Goal: Task Accomplishment & Management: Use online tool/utility

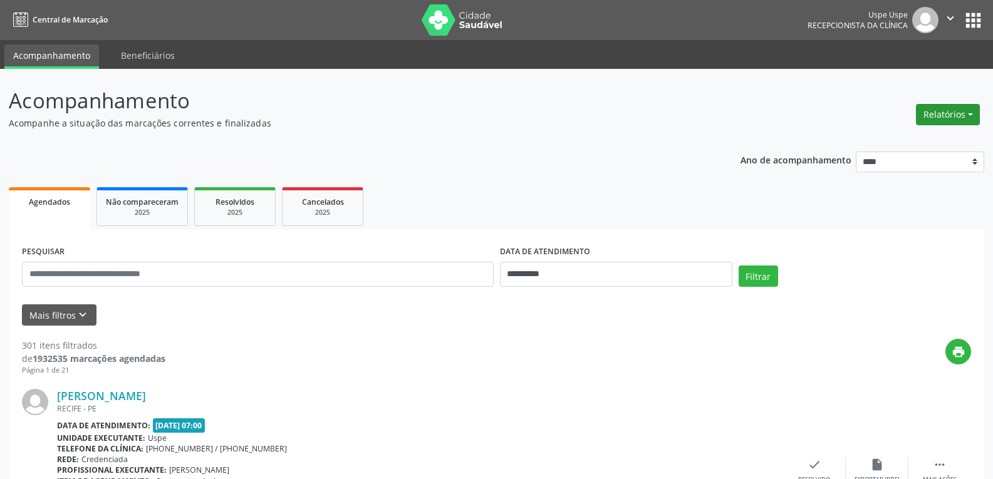
click at [950, 115] on button "Relatórios" at bounding box center [948, 114] width 64 height 21
click at [923, 141] on link "Agendamentos" at bounding box center [913, 142] width 135 height 18
select select "*"
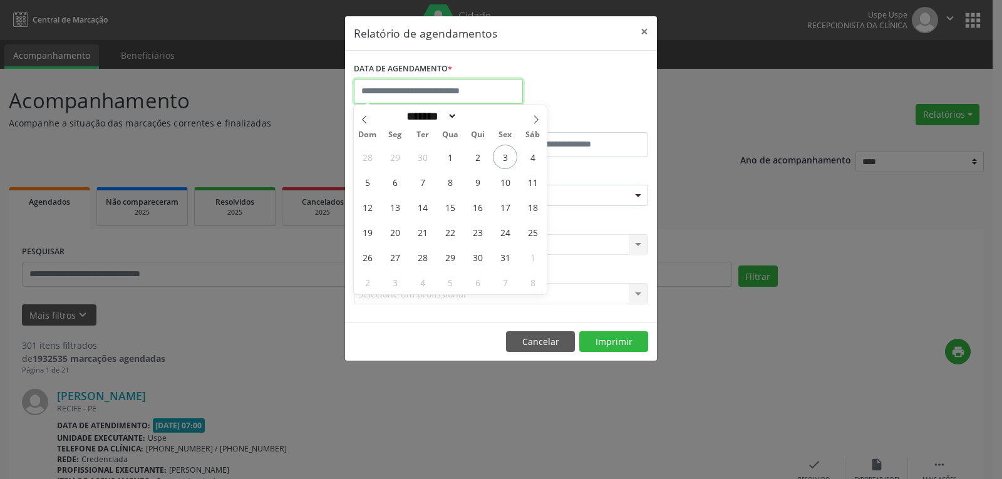
click at [414, 100] on input "text" at bounding box center [438, 91] width 169 height 25
click at [512, 158] on span "3" at bounding box center [505, 157] width 24 height 24
type input "**********"
click at [512, 158] on span "3" at bounding box center [505, 157] width 24 height 24
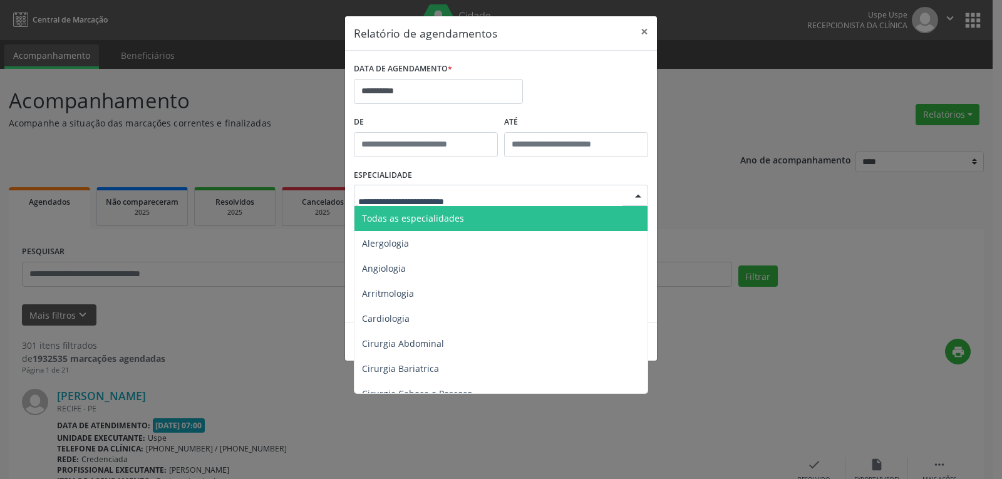
click at [449, 212] on span "Todas as especialidades" at bounding box center [413, 218] width 102 height 12
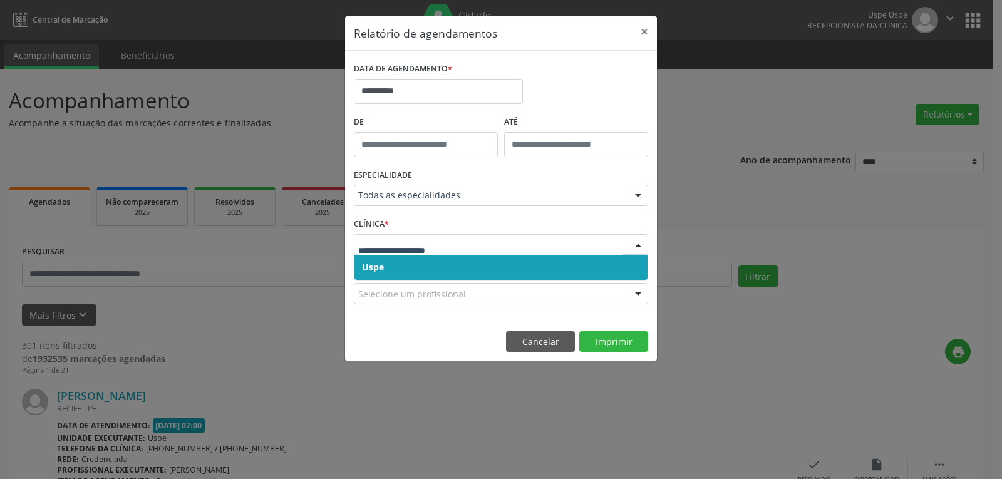
click at [469, 260] on span "Uspe" at bounding box center [501, 267] width 293 height 25
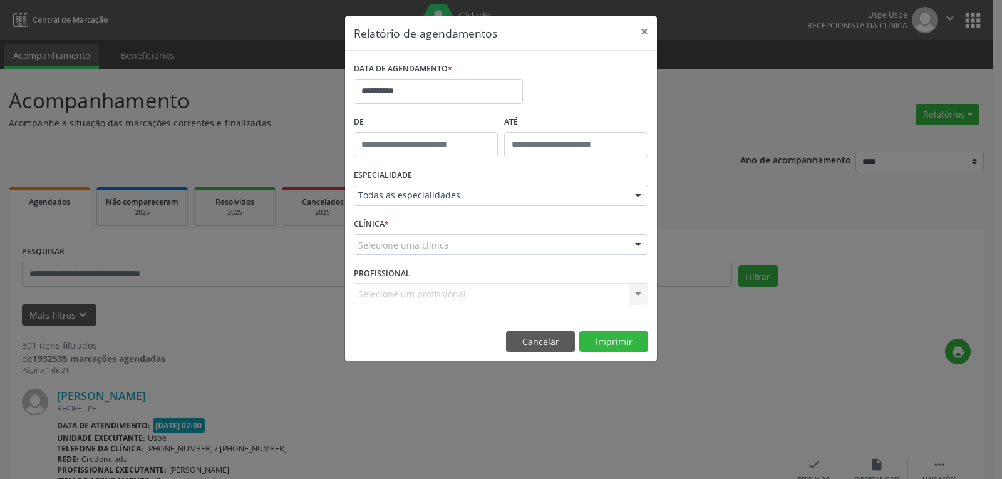
click at [467, 252] on div "Selecione uma clínica" at bounding box center [501, 244] width 294 height 21
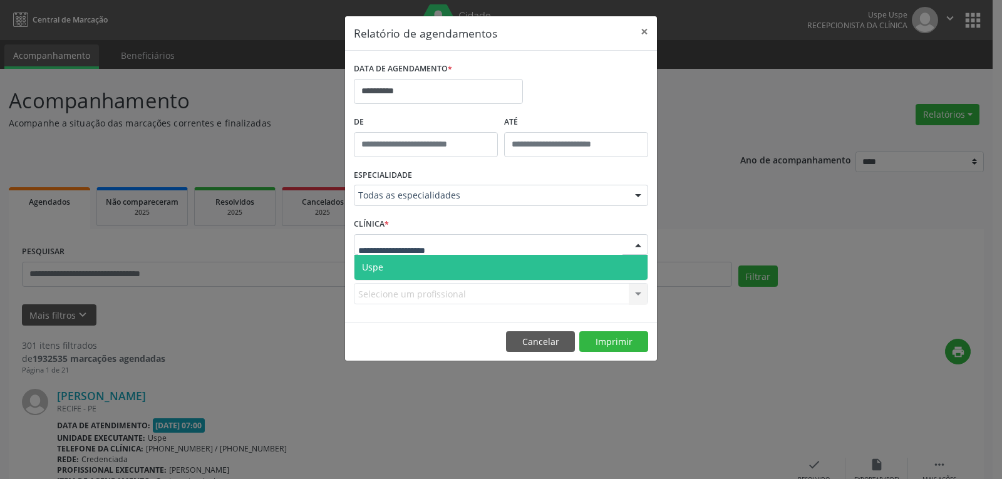
click at [460, 271] on span "Uspe" at bounding box center [501, 267] width 293 height 25
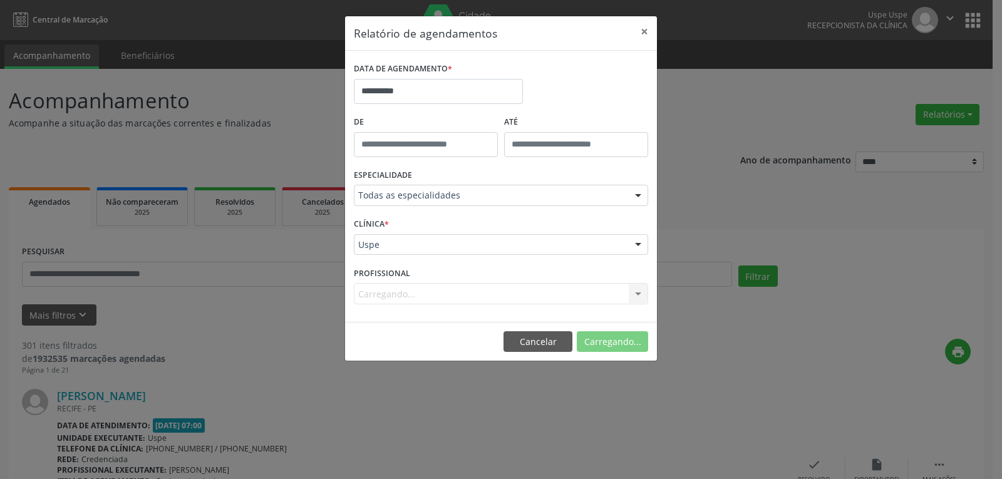
click at [511, 295] on div "Carregando... Nenhum resultado encontrado para: " " Não há nenhuma opção para s…" at bounding box center [501, 293] width 294 height 21
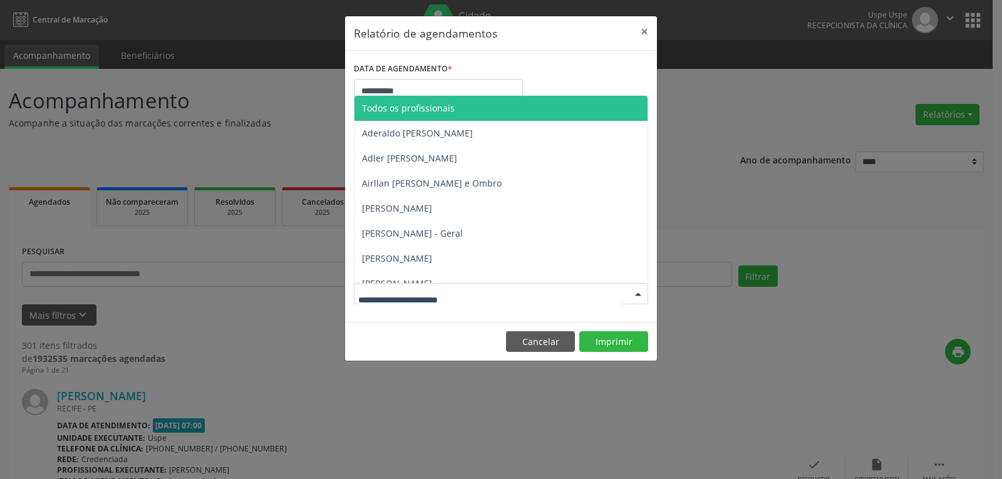
click at [585, 294] on div at bounding box center [501, 293] width 294 height 21
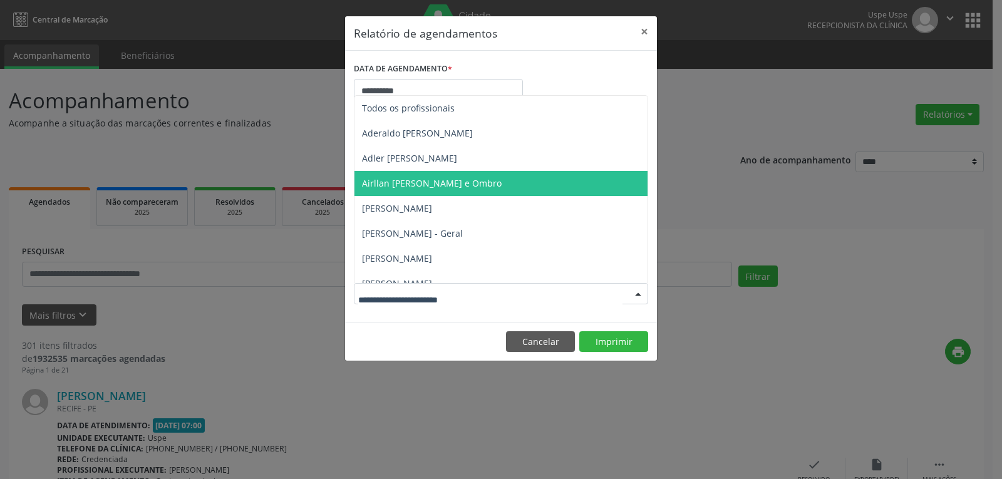
click at [433, 180] on span "Airllan [PERSON_NAME] e Ombro" at bounding box center [432, 183] width 140 height 12
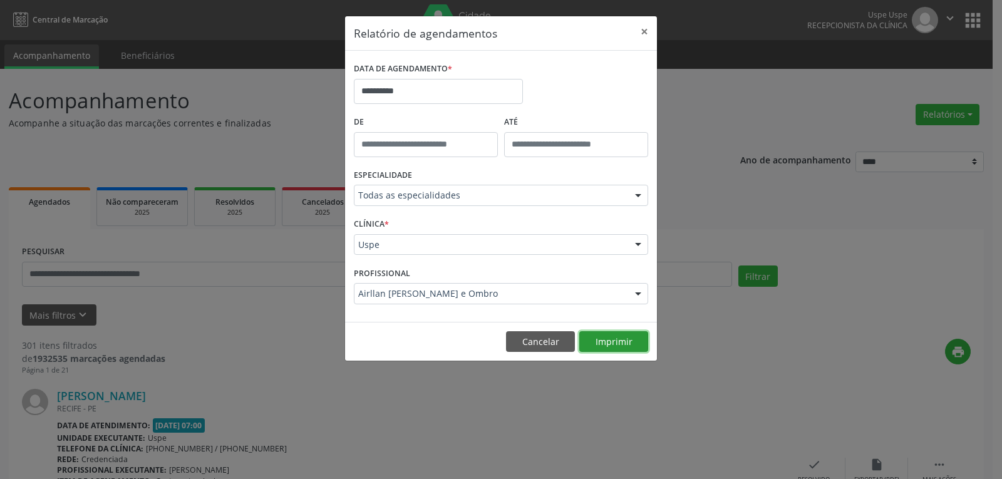
click at [628, 350] on button "Imprimir" at bounding box center [613, 341] width 69 height 21
click at [532, 344] on button "Cancelar" at bounding box center [540, 341] width 69 height 21
